Goal: Navigation & Orientation: Find specific page/section

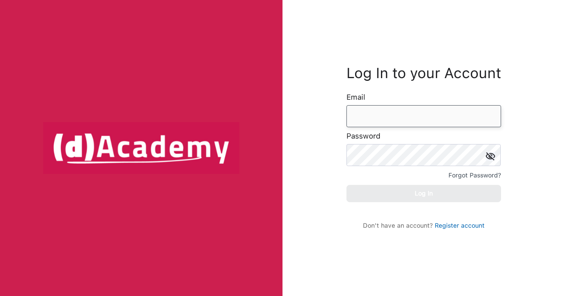
click at [376, 105] on input "email" at bounding box center [424, 116] width 155 height 22
type input "**********"
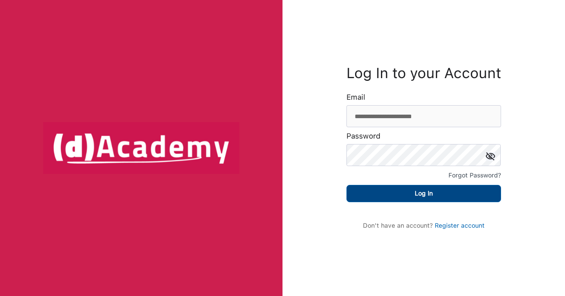
click at [430, 190] on button "Log In" at bounding box center [424, 193] width 155 height 17
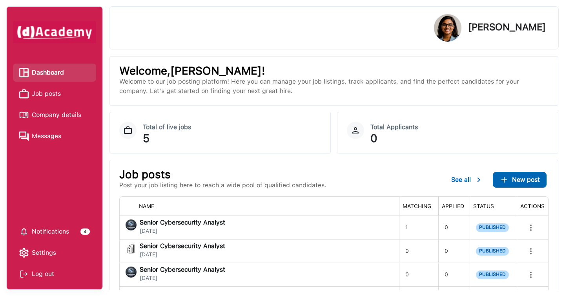
click at [59, 93] on span "Job posts" at bounding box center [46, 94] width 29 height 12
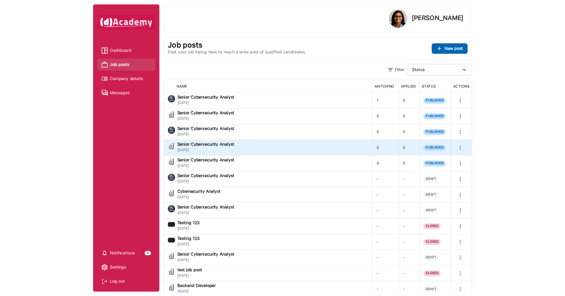
scroll to position [7, 0]
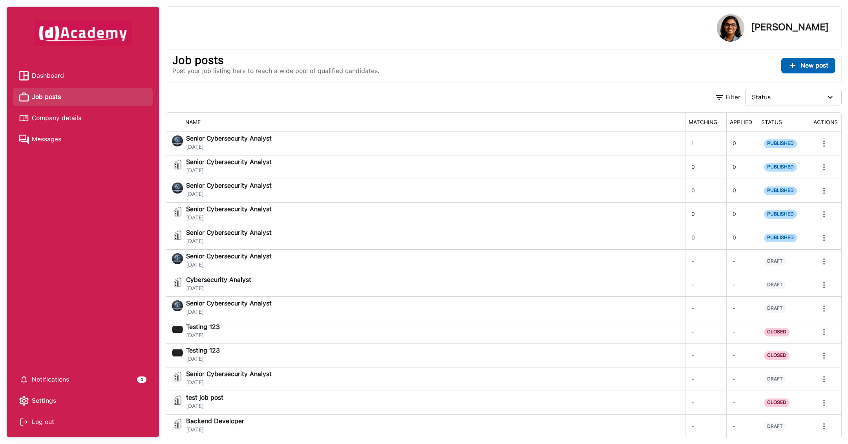
click at [53, 295] on span "Notifications" at bounding box center [50, 380] width 37 height 12
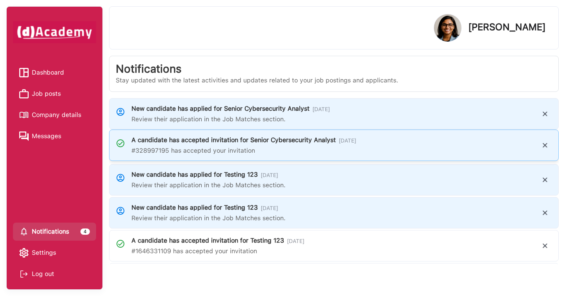
scroll to position [32, 0]
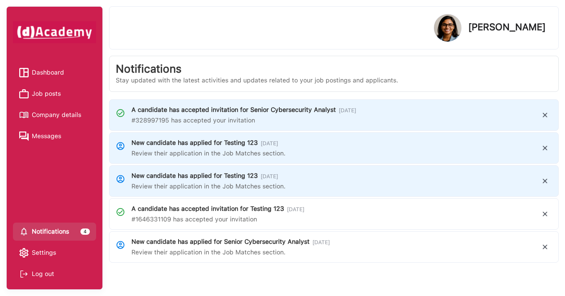
click at [44, 76] on span "Dashboard" at bounding box center [48, 73] width 32 height 12
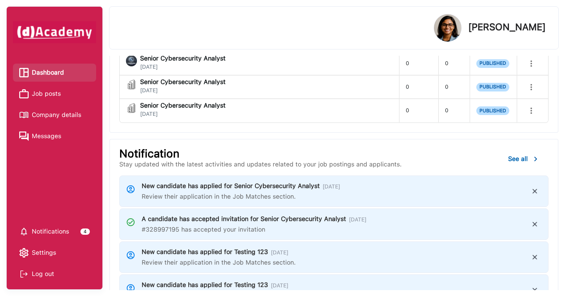
scroll to position [272, 0]
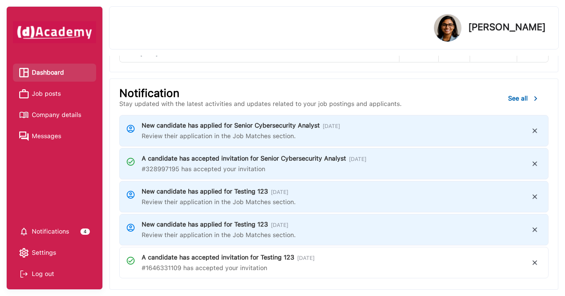
click at [49, 269] on div "Log out" at bounding box center [54, 274] width 71 height 12
